Goal: Navigation & Orientation: Find specific page/section

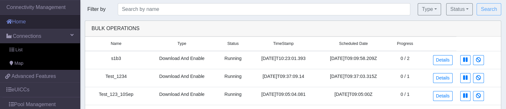
click at [17, 21] on link "Home" at bounding box center [40, 22] width 80 height 14
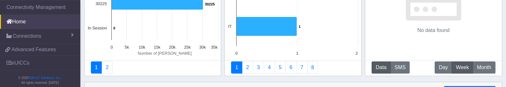
scroll to position [58, 0]
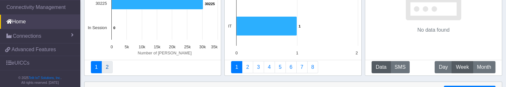
click at [106, 70] on link "2" at bounding box center [106, 67] width 11 height 12
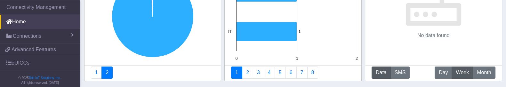
scroll to position [53, 0]
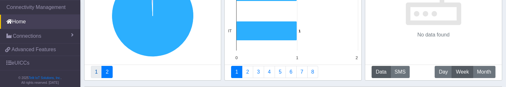
click at [96, 73] on link "1" at bounding box center [96, 72] width 11 height 12
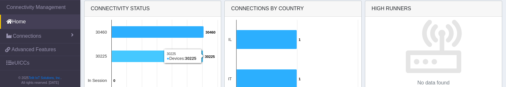
scroll to position [4, 0]
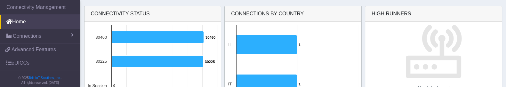
drag, startPoint x: 158, startPoint y: 16, endPoint x: 87, endPoint y: 15, distance: 70.4
click at [87, 15] on div "Connectivity status" at bounding box center [153, 14] width 137 height 16
copy div "Connectivity status"
